Goal: Task Accomplishment & Management: Complete application form

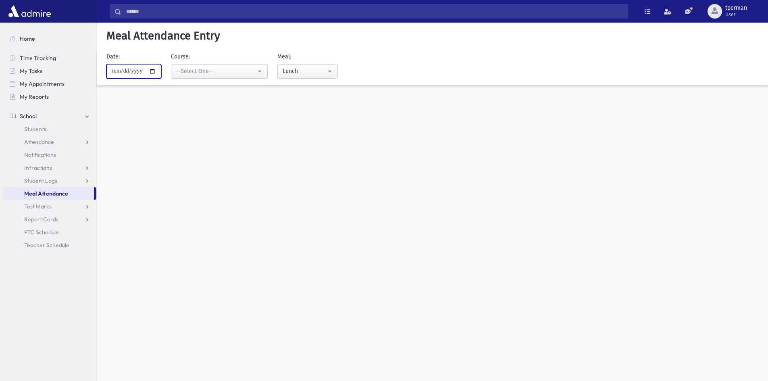
click at [152, 71] on input "**********" at bounding box center [133, 71] width 55 height 15
click at [158, 72] on input "**********" at bounding box center [133, 71] width 55 height 15
click at [158, 69] on input "**********" at bounding box center [133, 71] width 55 height 15
type input "**********"
click at [205, 77] on button "--Select One--" at bounding box center [219, 71] width 97 height 15
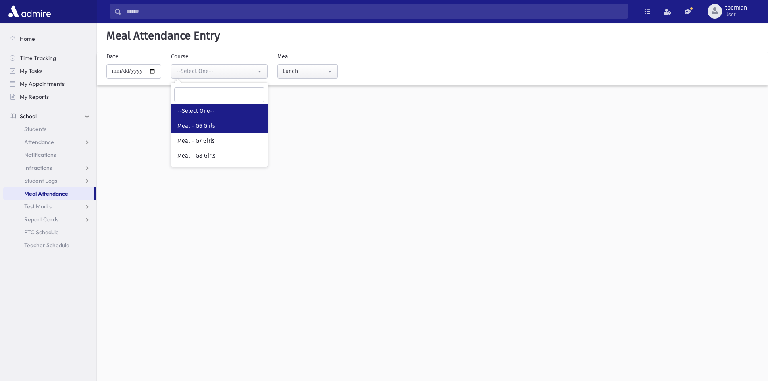
click at [204, 125] on span "Meal - G6 Girls" at bounding box center [196, 126] width 38 height 8
select select "*****"
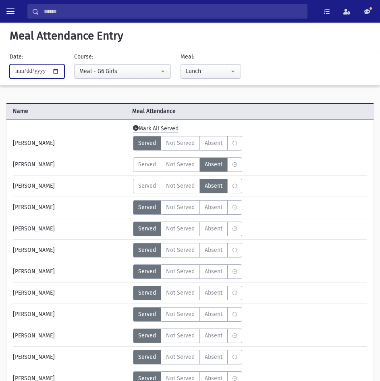
click at [61, 72] on input "**********" at bounding box center [37, 71] width 55 height 15
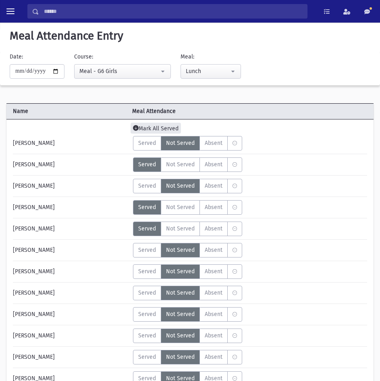
click at [159, 129] on span "Mark All Served" at bounding box center [156, 128] width 50 height 11
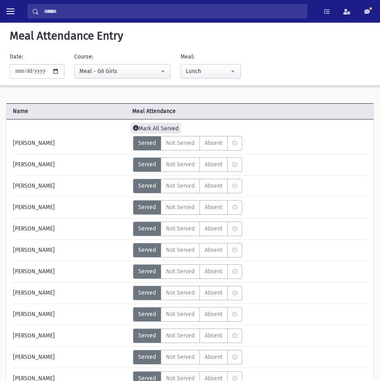
click at [160, 123] on span "Mark All Served" at bounding box center [156, 128] width 50 height 11
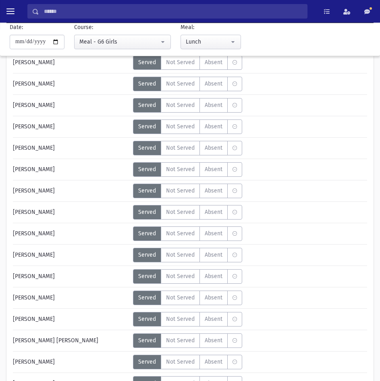
scroll to position [121, 0]
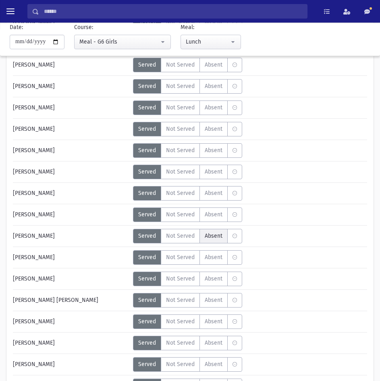
click at [220, 239] on span "Absent" at bounding box center [214, 236] width 18 height 8
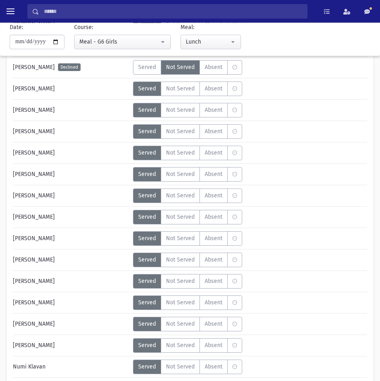
scroll to position [484, 0]
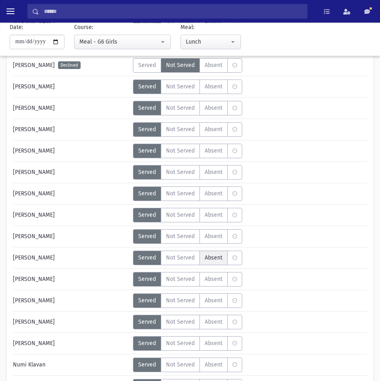
click at [214, 257] on span "Absent" at bounding box center [214, 257] width 18 height 8
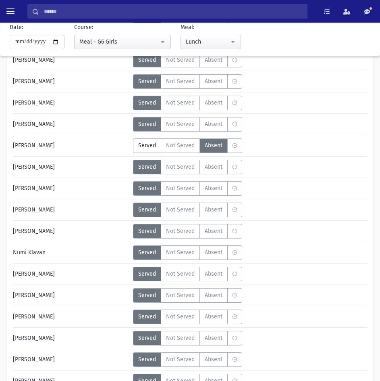
scroll to position [605, 0]
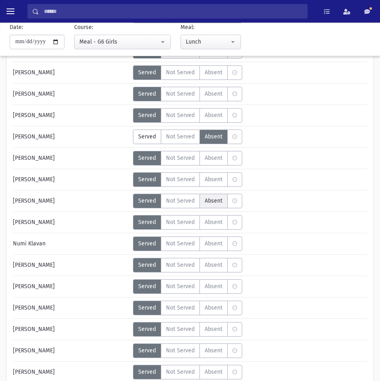
click at [211, 203] on span "Absent" at bounding box center [214, 200] width 18 height 8
click at [209, 244] on span "Absent" at bounding box center [214, 243] width 18 height 8
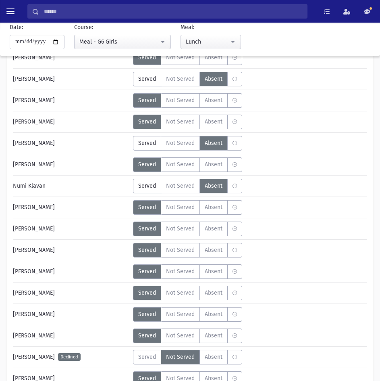
scroll to position [766, 0]
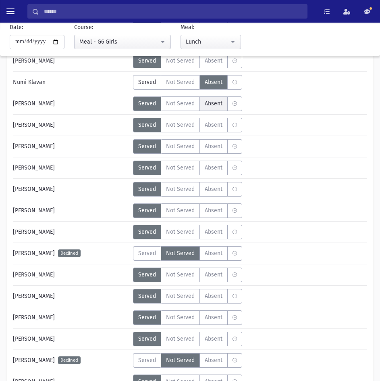
click at [209, 108] on label "Absent A" at bounding box center [214, 103] width 28 height 15
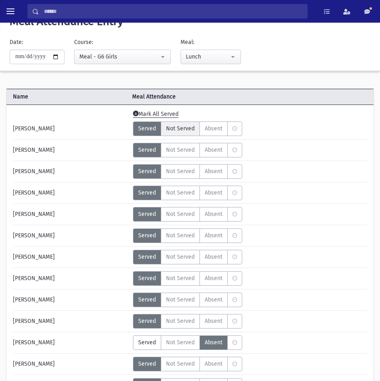
scroll to position [0, 0]
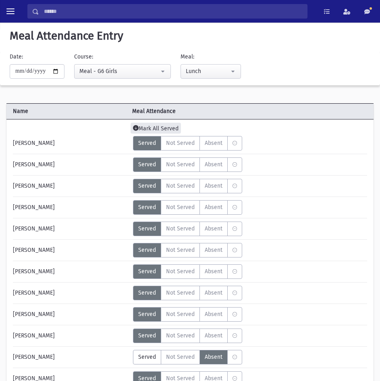
drag, startPoint x: 155, startPoint y: 125, endPoint x: 157, endPoint y: 131, distance: 6.1
click at [155, 125] on span "Mark All Served" at bounding box center [156, 128] width 50 height 11
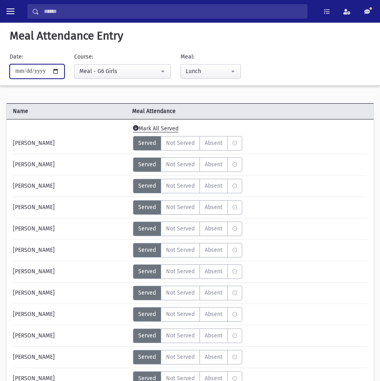
click at [62, 71] on input "**********" at bounding box center [37, 71] width 55 height 15
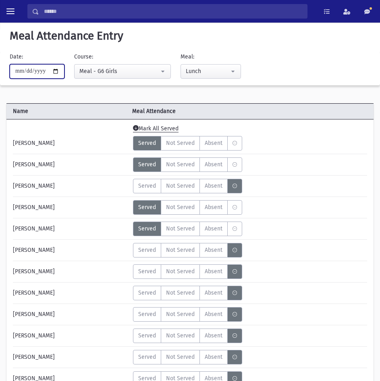
click at [65, 70] on input "**********" at bounding box center [37, 71] width 55 height 15
click at [62, 73] on input "**********" at bounding box center [37, 71] width 55 height 15
type input "**********"
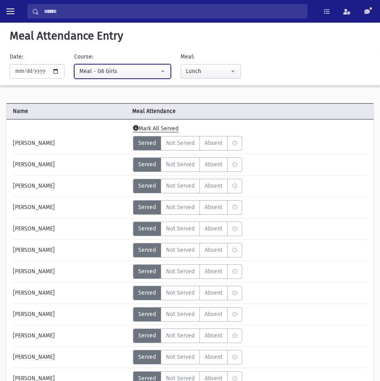
click at [110, 74] on div "Meal - G6 Girls" at bounding box center [119, 71] width 80 height 8
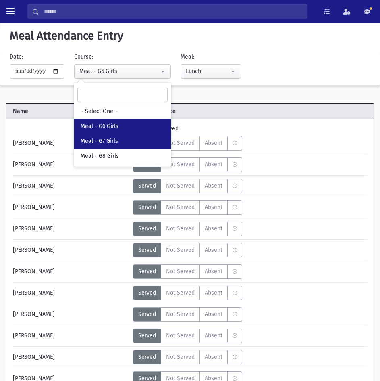
click at [119, 136] on link "Meal - G7 Girls" at bounding box center [122, 141] width 97 height 15
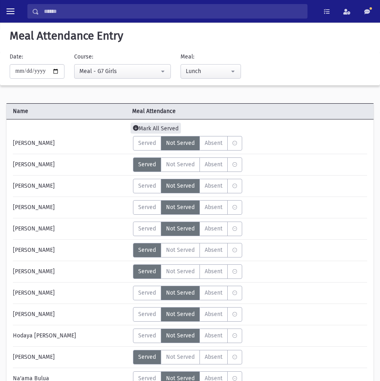
click at [163, 125] on span "Mark All Served" at bounding box center [156, 128] width 50 height 11
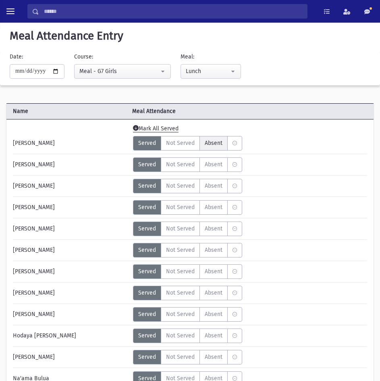
click at [216, 146] on span "Absent" at bounding box center [214, 143] width 18 height 8
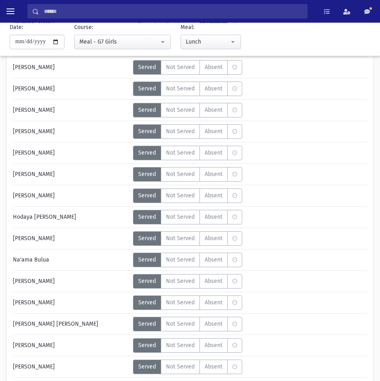
scroll to position [121, 0]
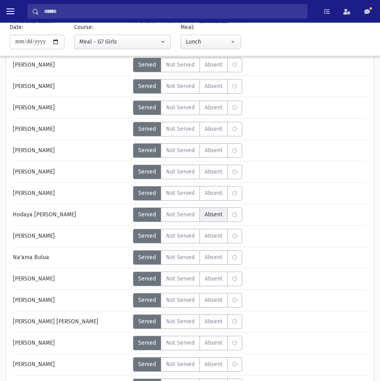
click at [212, 214] on span "Absent" at bounding box center [214, 214] width 18 height 8
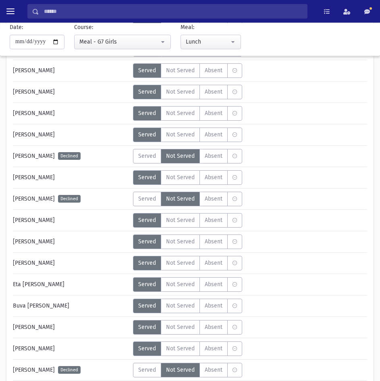
scroll to position [1089, 0]
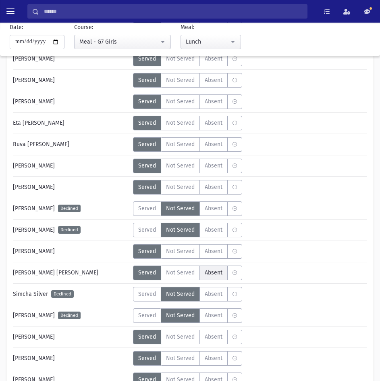
click at [216, 273] on span "Absent" at bounding box center [214, 272] width 18 height 8
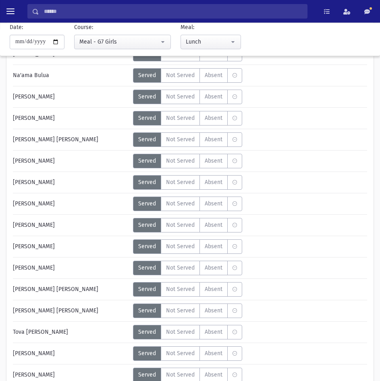
scroll to position [202, 0]
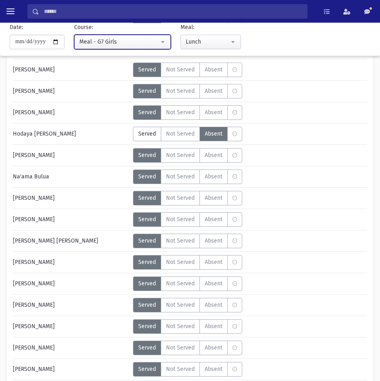
click at [93, 41] on div "Meal - G7 Girls" at bounding box center [119, 42] width 80 height 8
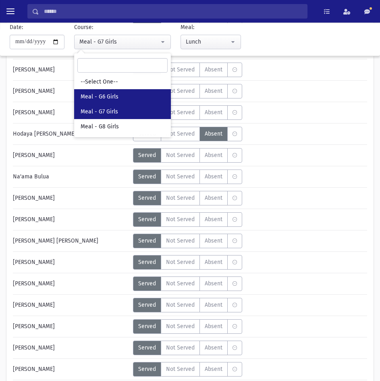
click at [93, 94] on span "Meal - G6 Girls" at bounding box center [100, 97] width 38 height 8
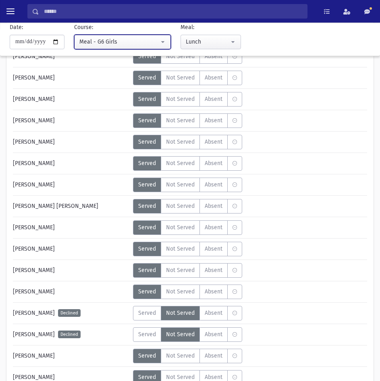
scroll to position [202, 0]
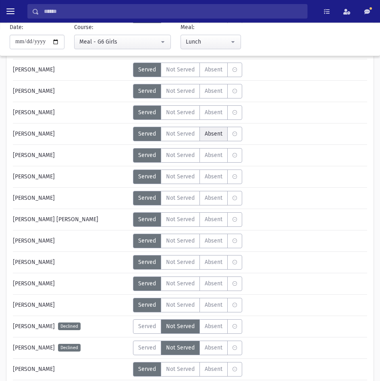
click at [217, 132] on span "Absent" at bounding box center [214, 133] width 18 height 8
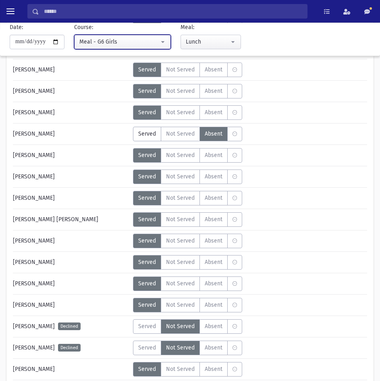
click at [129, 45] on div "Meal - G6 Girls" at bounding box center [119, 42] width 80 height 8
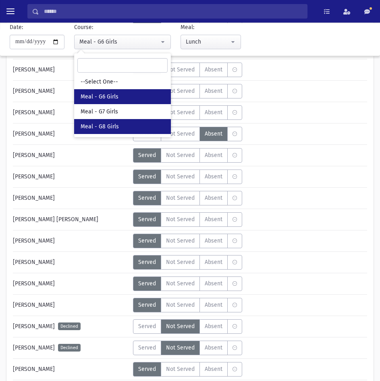
click at [99, 128] on span "Meal - G8 Girls" at bounding box center [100, 127] width 38 height 8
select select "*****"
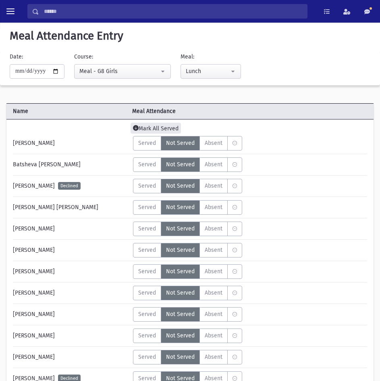
click at [167, 128] on span "Mark All Served" at bounding box center [156, 128] width 50 height 11
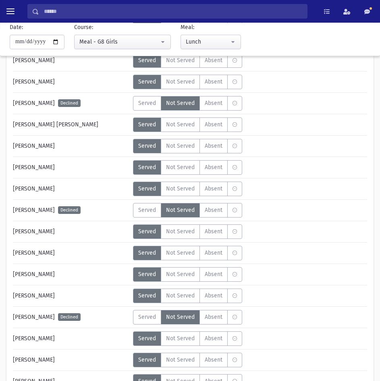
scroll to position [403, 0]
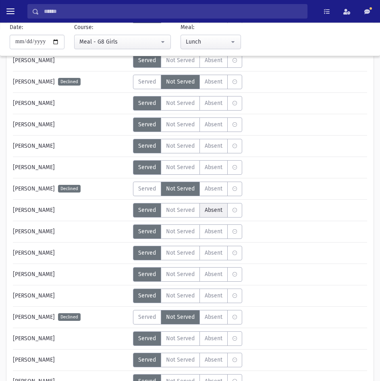
click at [203, 211] on label "Absent A" at bounding box center [214, 210] width 28 height 15
click at [58, 43] on input "**********" at bounding box center [37, 42] width 55 height 15
type input "**********"
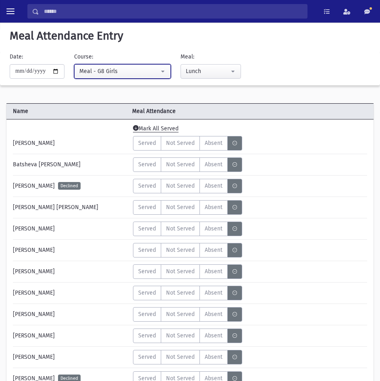
click at [139, 73] on div "Meal - G8 Girls" at bounding box center [119, 71] width 80 height 8
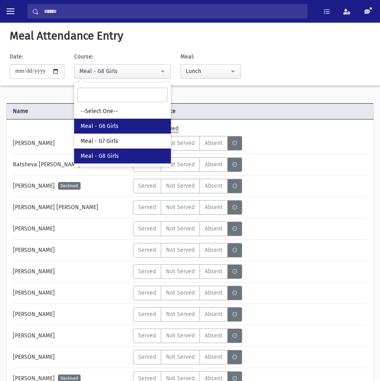
click at [107, 120] on link "Meal - G6 Girls" at bounding box center [122, 126] width 97 height 15
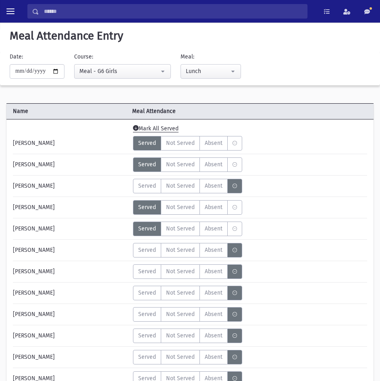
click at [152, 125] on div "Mark All Served" at bounding box center [251, 128] width 242 height 8
click at [153, 130] on span "Mark All Served" at bounding box center [156, 128] width 50 height 11
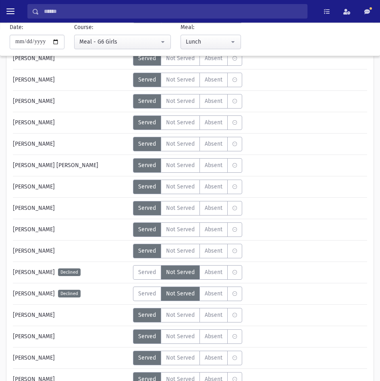
scroll to position [242, 0]
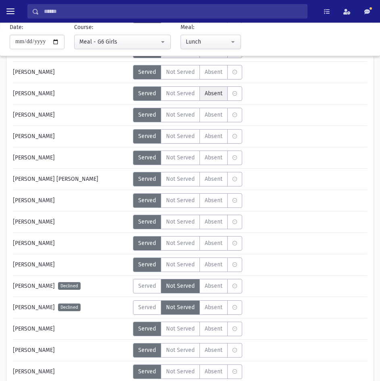
click at [214, 90] on span "Absent" at bounding box center [214, 93] width 18 height 8
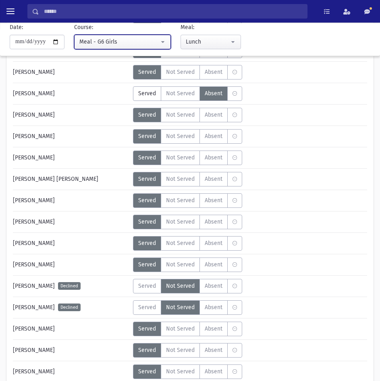
click at [105, 36] on button "Meal - G6 Girls" at bounding box center [122, 42] width 97 height 15
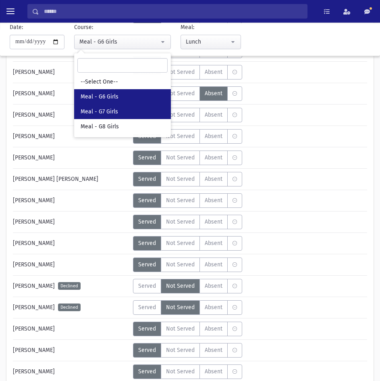
click at [101, 116] on link "Meal - G7 Girls" at bounding box center [122, 111] width 97 height 15
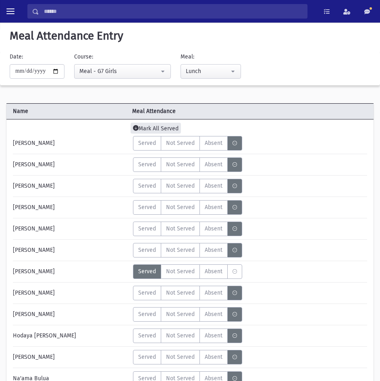
click at [150, 126] on span "Mark All Served" at bounding box center [156, 128] width 50 height 11
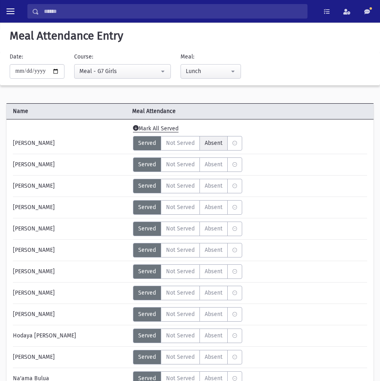
click at [216, 140] on span "Absent" at bounding box center [214, 143] width 18 height 8
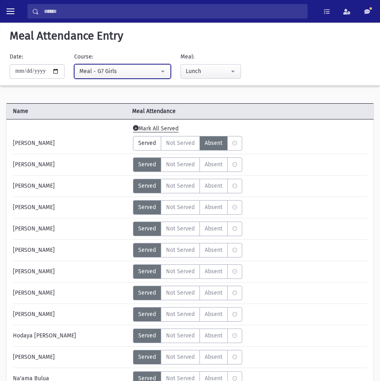
click at [124, 70] on div "Meal - G7 Girls" at bounding box center [119, 71] width 80 height 8
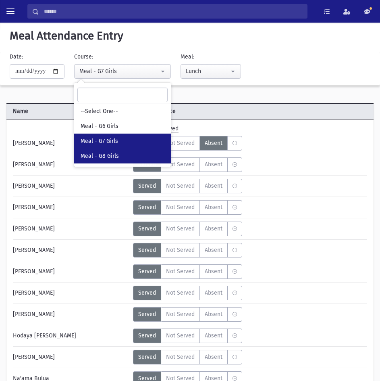
click at [108, 152] on span "Meal - G8 Girls" at bounding box center [100, 156] width 38 height 8
select select "*****"
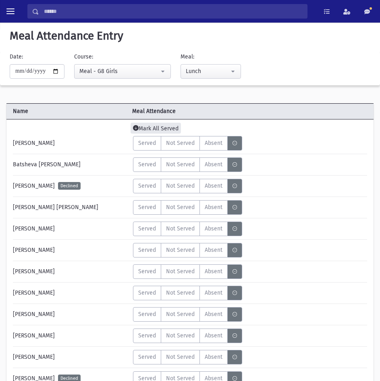
click at [159, 125] on span "Mark All Served" at bounding box center [156, 128] width 50 height 11
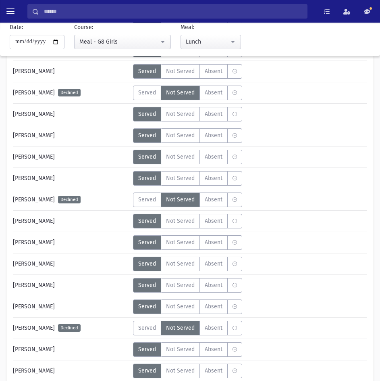
scroll to position [403, 0]
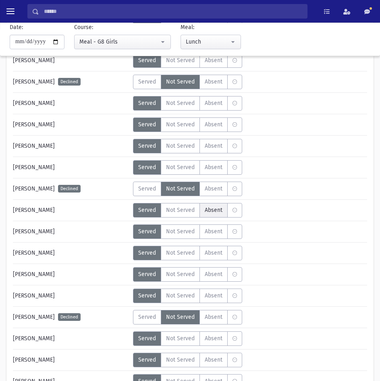
click at [206, 211] on span "Absent" at bounding box center [214, 210] width 18 height 8
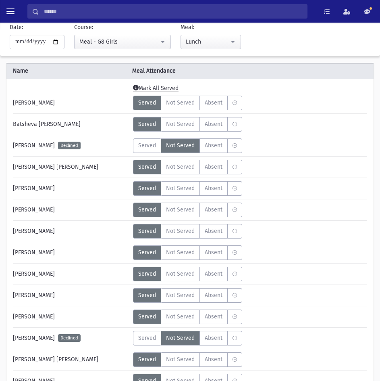
scroll to position [0, 0]
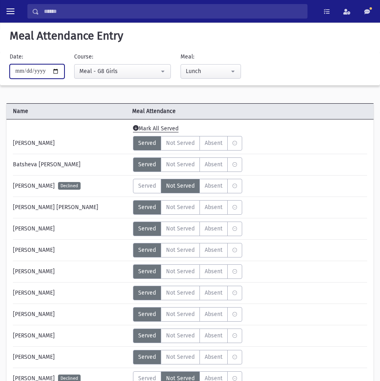
click at [61, 71] on input "**********" at bounding box center [37, 71] width 55 height 15
type input "**********"
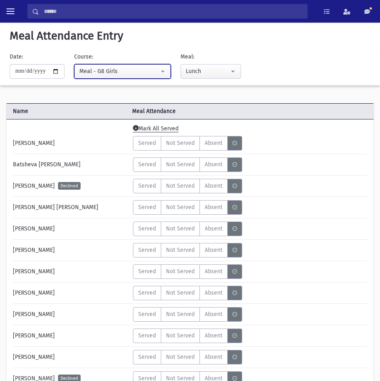
click at [100, 73] on div "Meal - G8 Girls" at bounding box center [119, 71] width 80 height 8
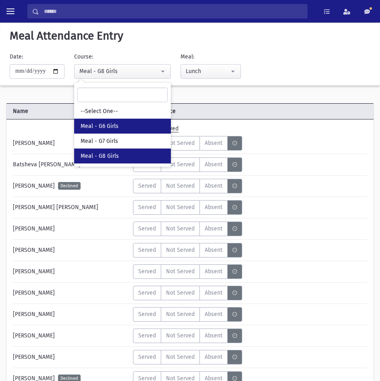
click at [100, 122] on span "Meal - G6 Girls" at bounding box center [100, 126] width 38 height 8
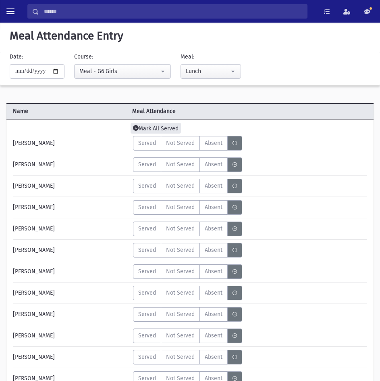
drag, startPoint x: 159, startPoint y: 125, endPoint x: 154, endPoint y: 125, distance: 4.9
click at [159, 125] on span "Mark All Served" at bounding box center [156, 128] width 50 height 11
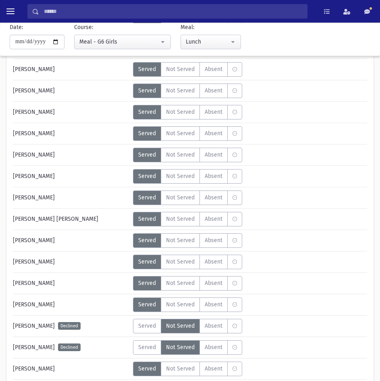
scroll to position [202, 0]
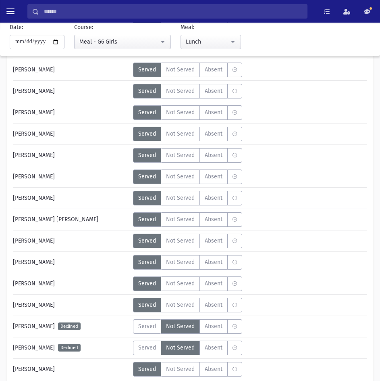
drag, startPoint x: 207, startPoint y: 134, endPoint x: 15, endPoint y: 67, distance: 203.5
click at [207, 134] on span "Absent" at bounding box center [214, 133] width 18 height 8
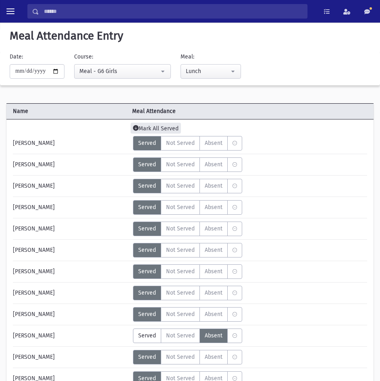
drag, startPoint x: 169, startPoint y: 128, endPoint x: 150, endPoint y: 128, distance: 19.4
click at [169, 128] on span "Mark All Served" at bounding box center [156, 128] width 50 height 11
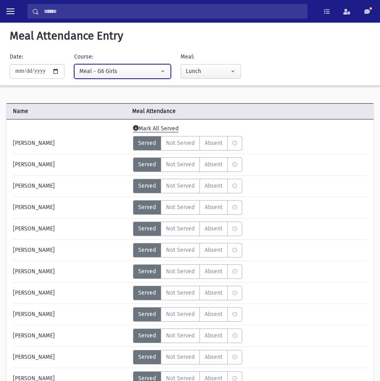
click at [125, 73] on div "Meal - G6 Girls" at bounding box center [119, 71] width 80 height 8
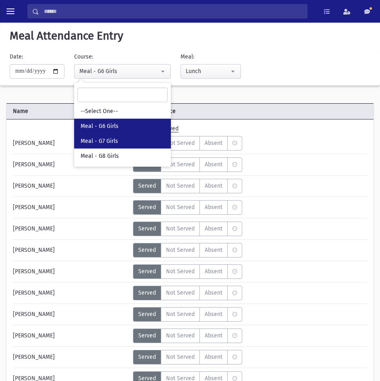
click at [107, 135] on link "Meal - G7 Girls" at bounding box center [122, 141] width 97 height 15
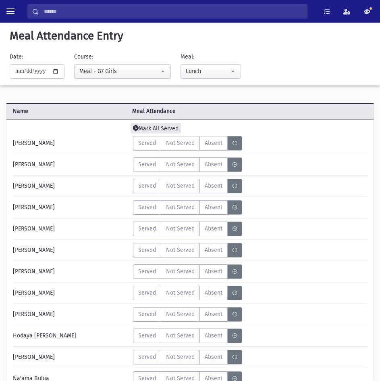
click at [147, 127] on span "Mark All Served" at bounding box center [156, 128] width 50 height 11
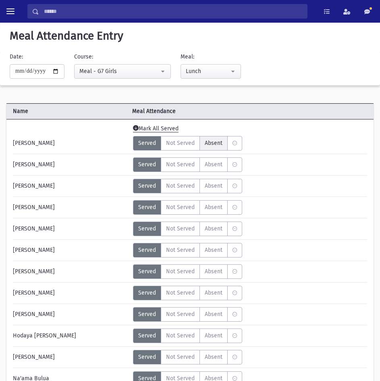
click at [216, 144] on span "Absent" at bounding box center [214, 143] width 18 height 8
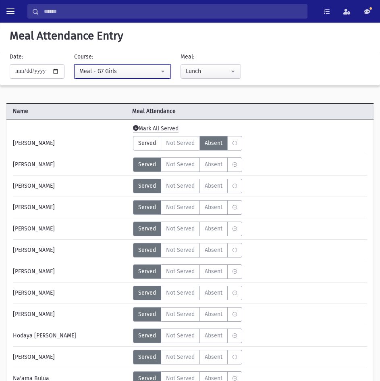
click at [98, 65] on button "Meal - G7 Girls" at bounding box center [122, 71] width 97 height 15
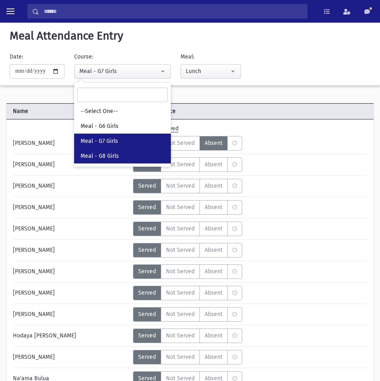
click at [102, 158] on span "Meal - G8 Girls" at bounding box center [100, 156] width 38 height 8
select select "*****"
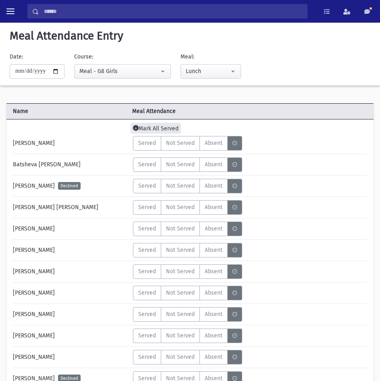
click at [151, 132] on span "Mark All Served" at bounding box center [156, 128] width 50 height 11
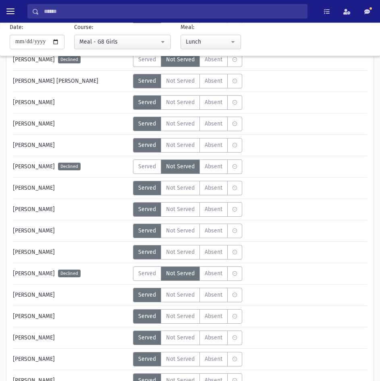
scroll to position [444, 0]
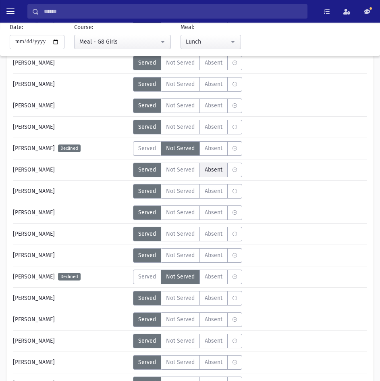
click at [213, 172] on span "Absent" at bounding box center [214, 169] width 18 height 8
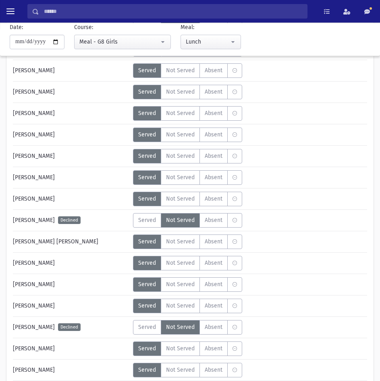
scroll to position [0, 0]
